Goal: Transaction & Acquisition: Purchase product/service

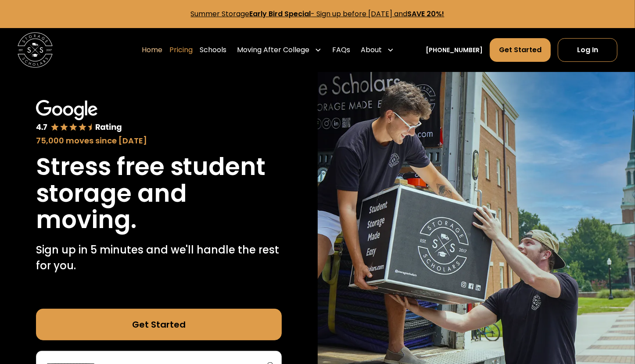
click at [189, 51] on link "Pricing" at bounding box center [180, 50] width 23 height 25
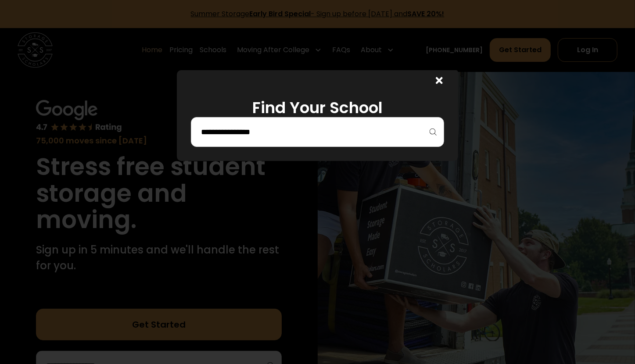
click at [244, 129] on input "search" at bounding box center [317, 132] width 234 height 15
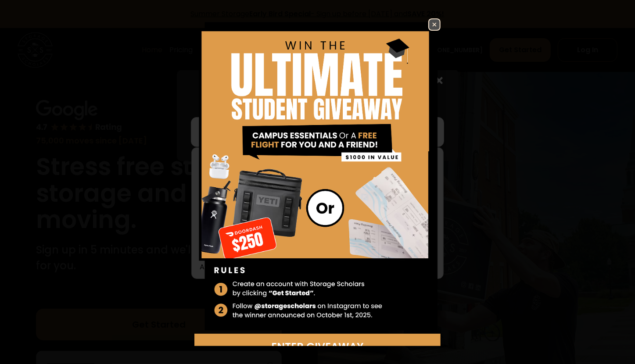
click at [429, 21] on img at bounding box center [434, 24] width 11 height 11
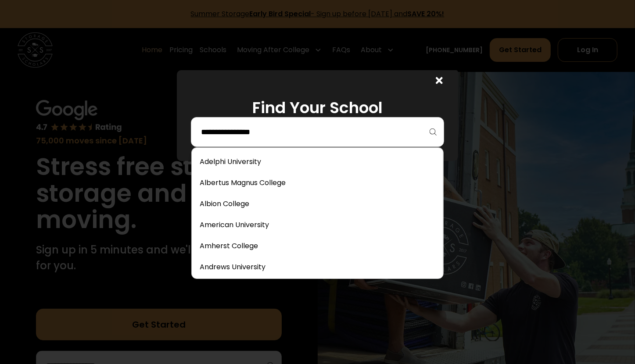
click at [275, 130] on input "search" at bounding box center [317, 132] width 234 height 15
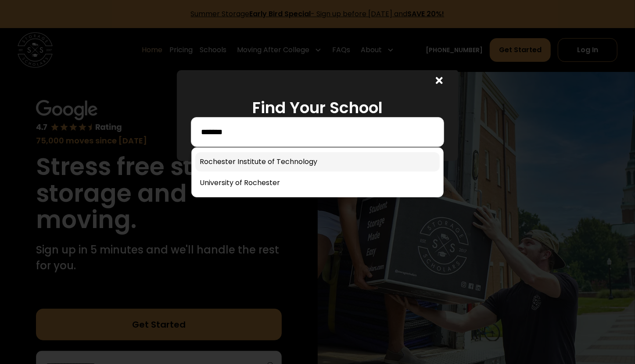
type input "*******"
click at [214, 160] on link at bounding box center [317, 161] width 244 height 19
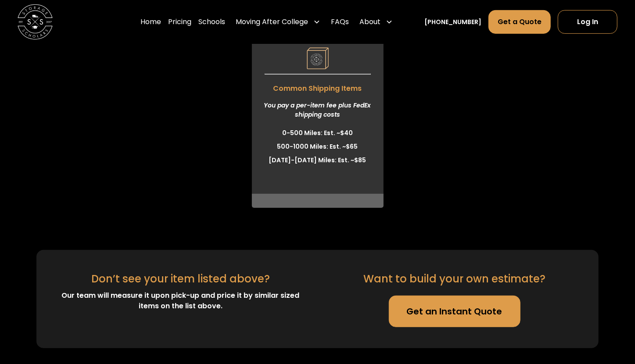
scroll to position [1847, 0]
